Goal: Task Accomplishment & Management: Manage account settings

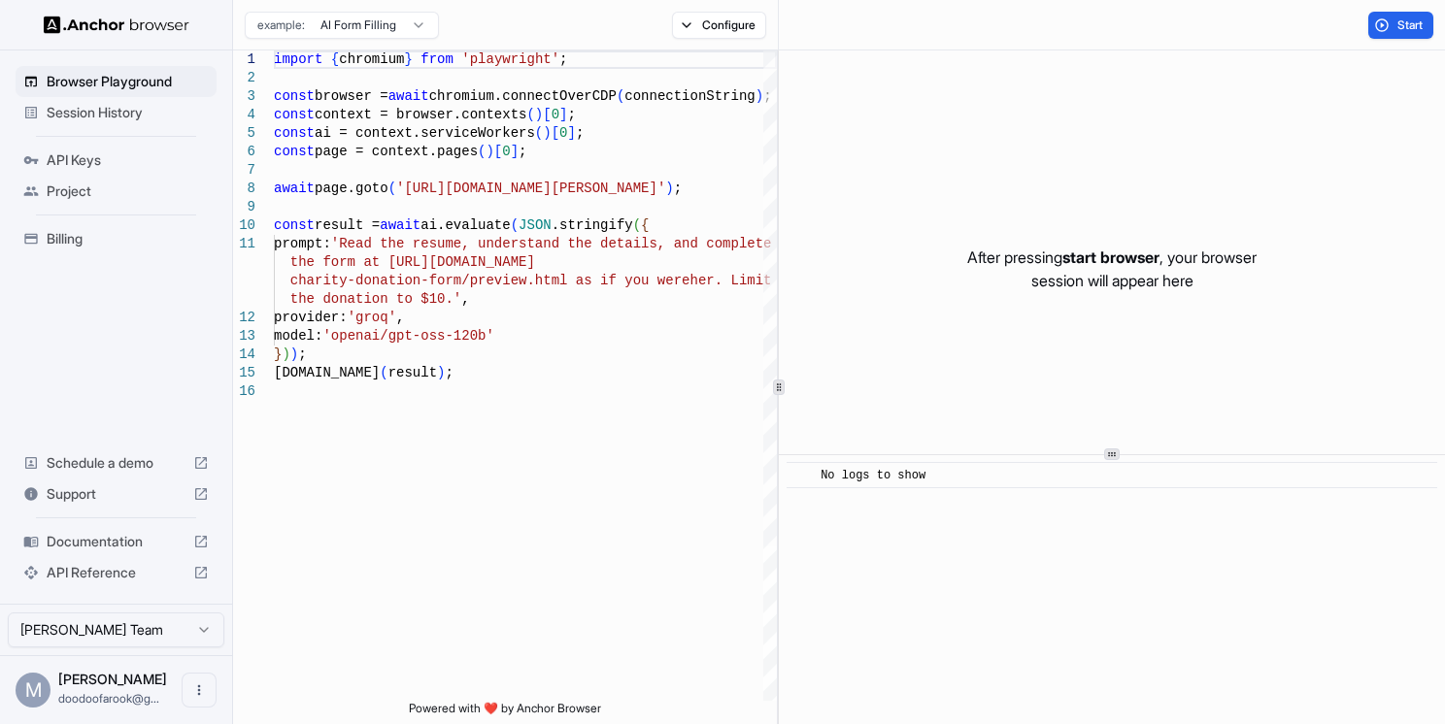
click at [117, 157] on span "API Keys" at bounding box center [128, 159] width 162 height 19
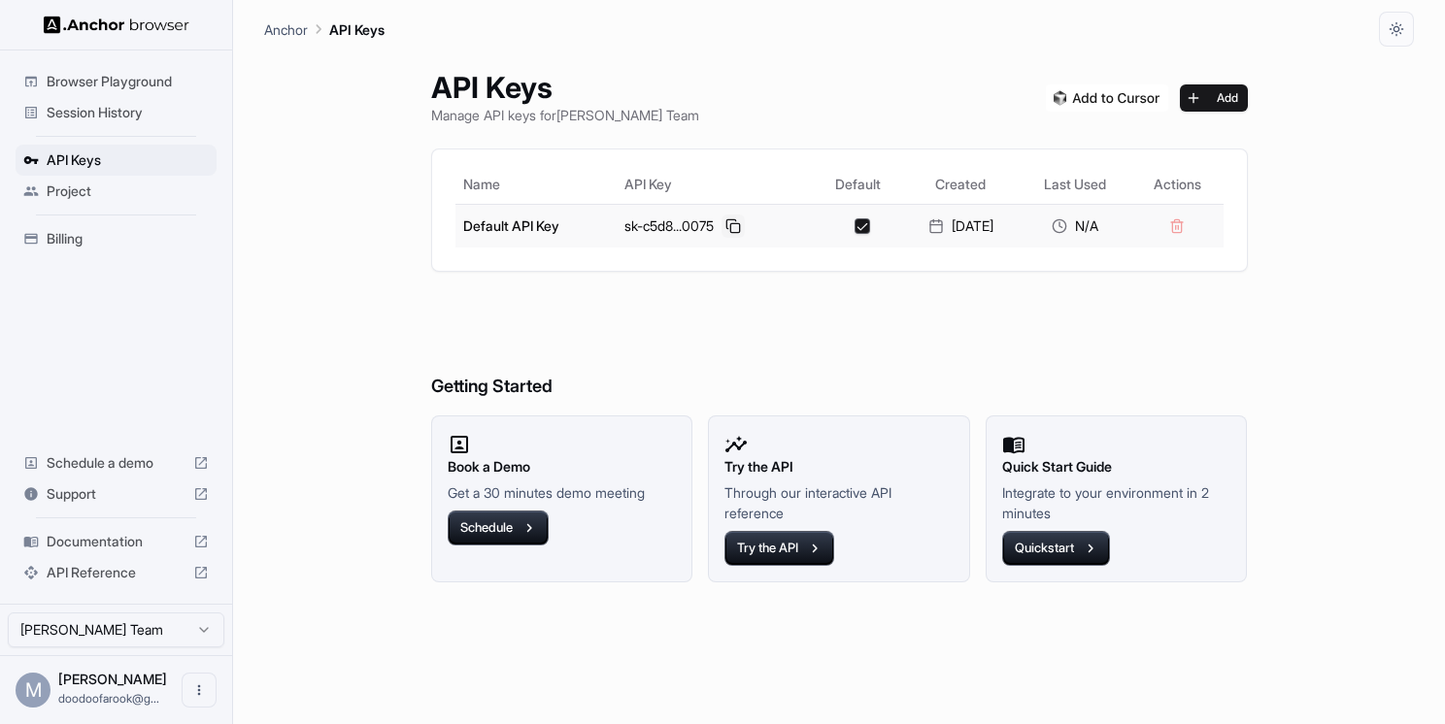
click at [723, 226] on button at bounding box center [732, 226] width 23 height 23
